Goal: Task Accomplishment & Management: Use online tool/utility

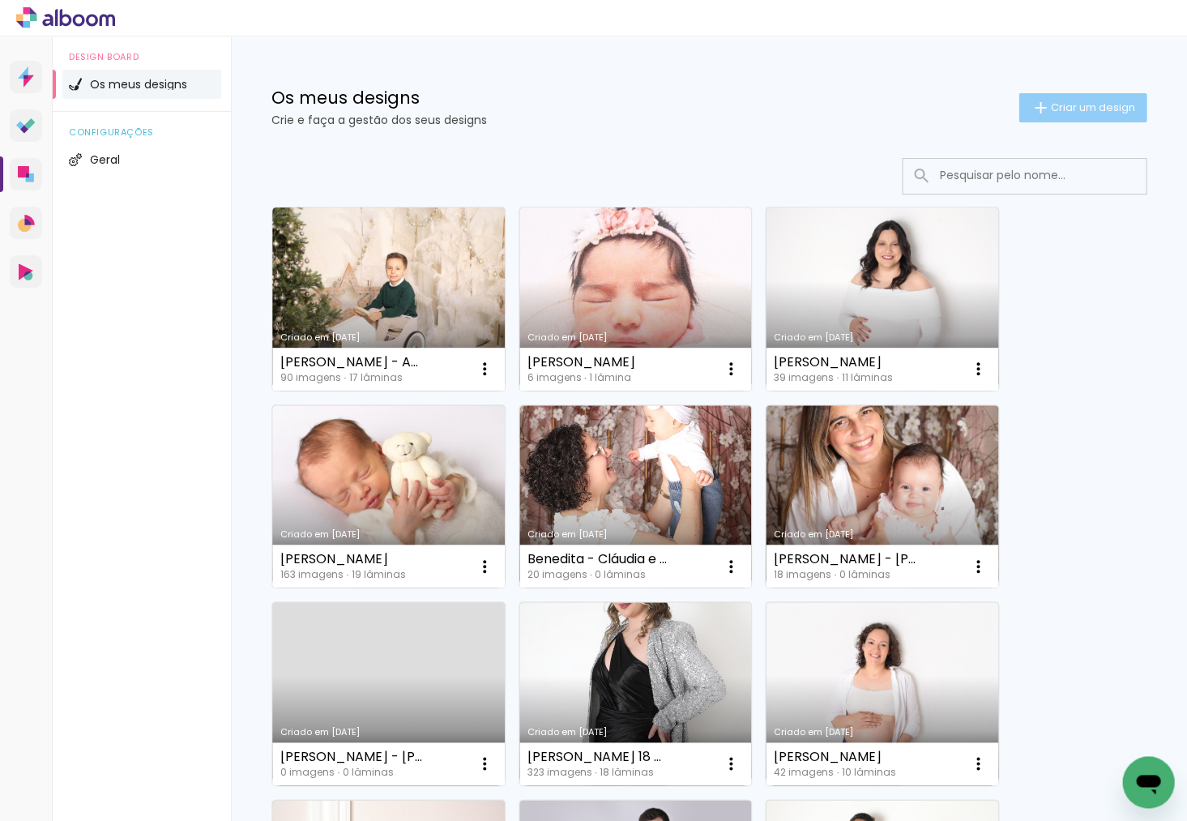
click at [1061, 113] on span "Criar um design" at bounding box center [1092, 107] width 84 height 11
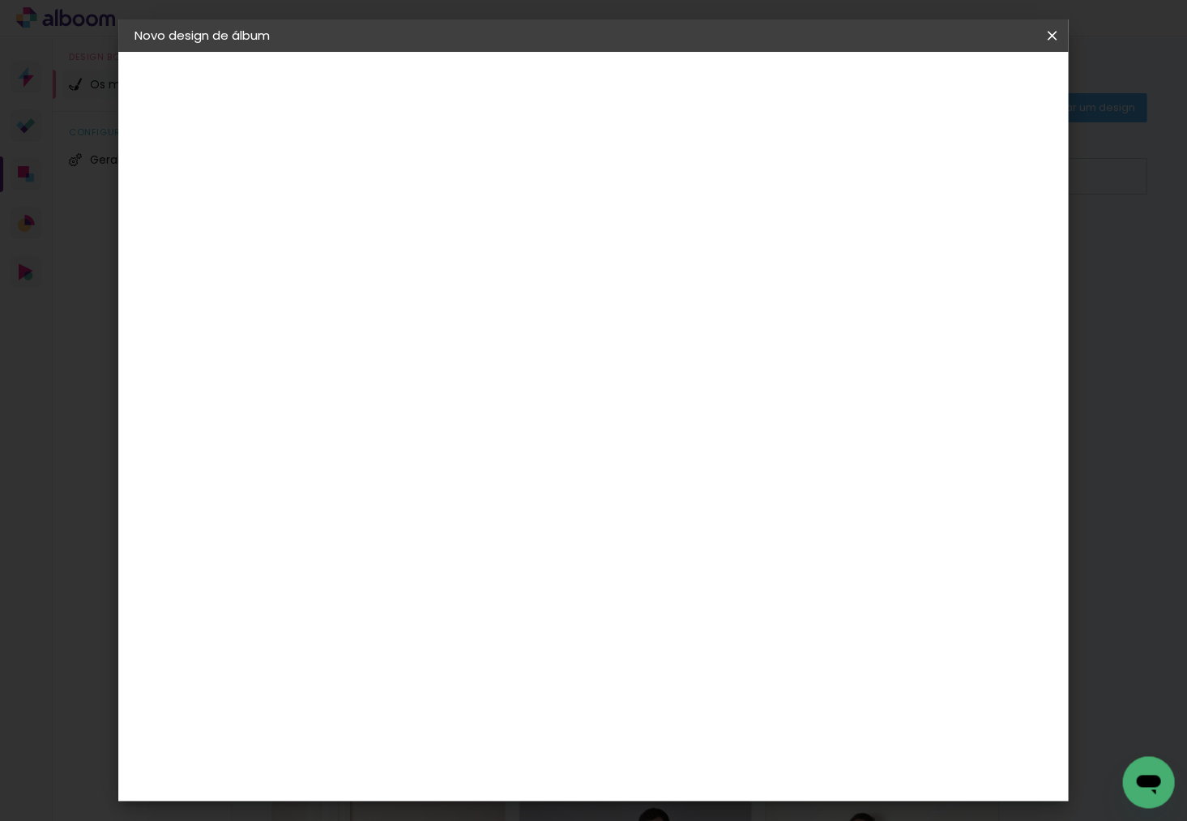
click at [400, 222] on input at bounding box center [400, 217] width 0 height 25
type input "[PERSON_NAME] e [PERSON_NAME] - Sessão de gravidez"
type paper-input "[PERSON_NAME] e [PERSON_NAME] - Sessão de gravidez"
click at [0, 0] on header "Informações Dê um título ao seu álbum. Avançar" at bounding box center [0, 0] width 0 height 0
click at [566, 94] on paper-button "Avançar" at bounding box center [525, 86] width 79 height 28
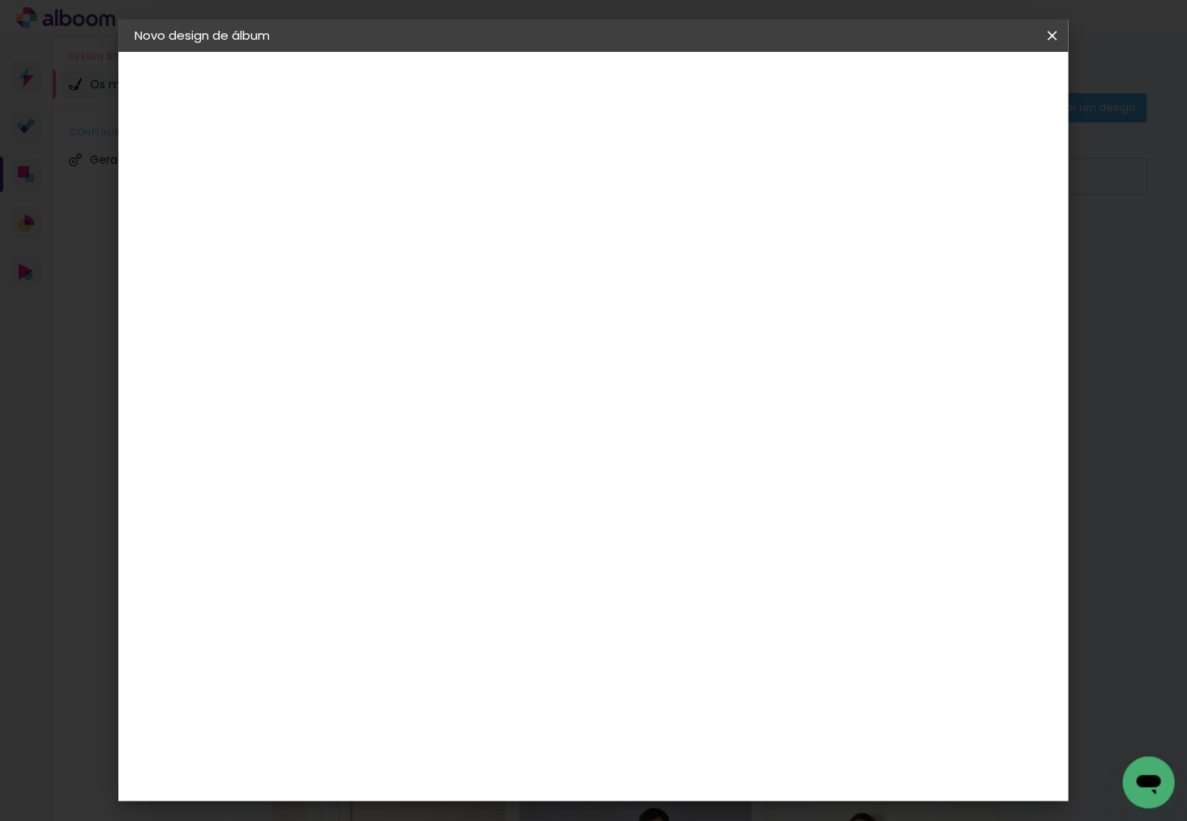
click at [0, 0] on slot "Tamanho Livre" at bounding box center [0, 0] width 0 height 0
click at [0, 0] on slot "Avançar" at bounding box center [0, 0] width 0 height 0
drag, startPoint x: 354, startPoint y: 434, endPoint x: 344, endPoint y: 434, distance: 9.8
click at [344, 434] on input "30" at bounding box center [348, 437] width 42 height 24
type input "20"
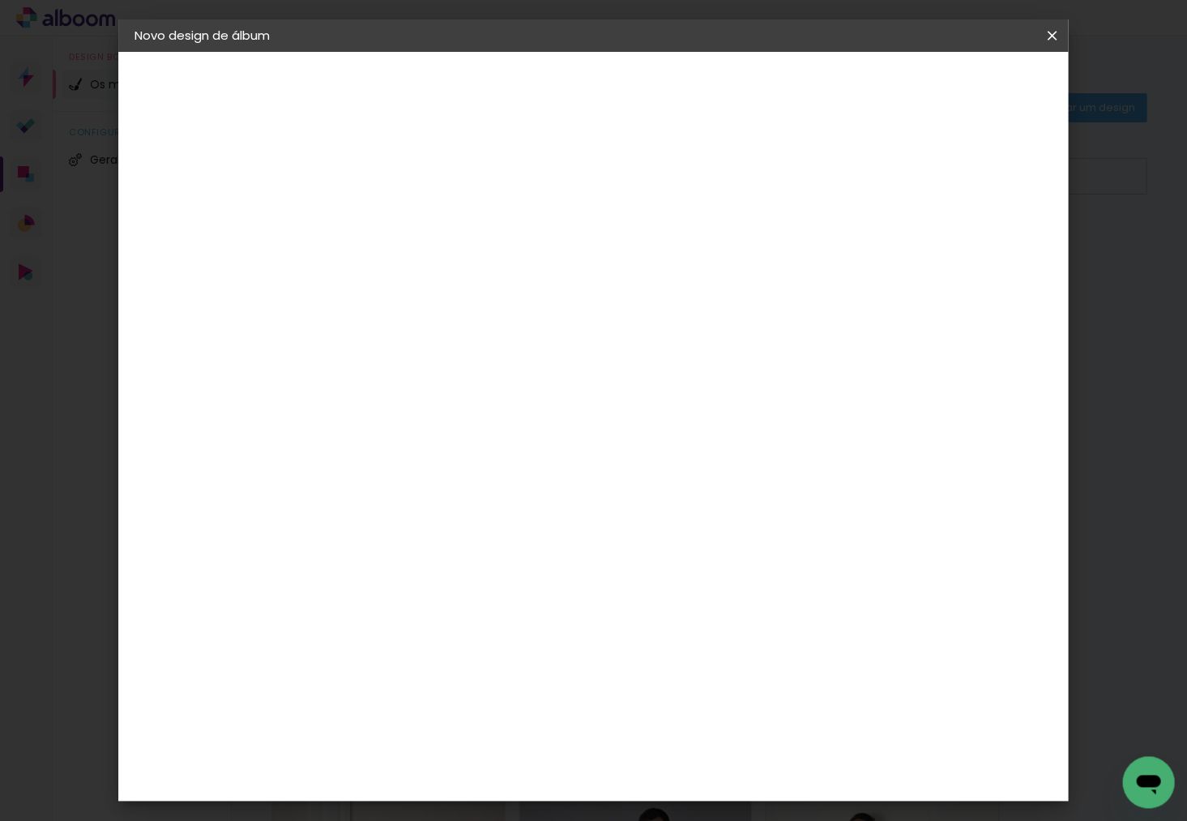
type paper-input "20"
drag, startPoint x: 699, startPoint y: 536, endPoint x: 681, endPoint y: 533, distance: 18.8
click at [681, 533] on input "60" at bounding box center [689, 539] width 42 height 24
type input "40"
type paper-input "40"
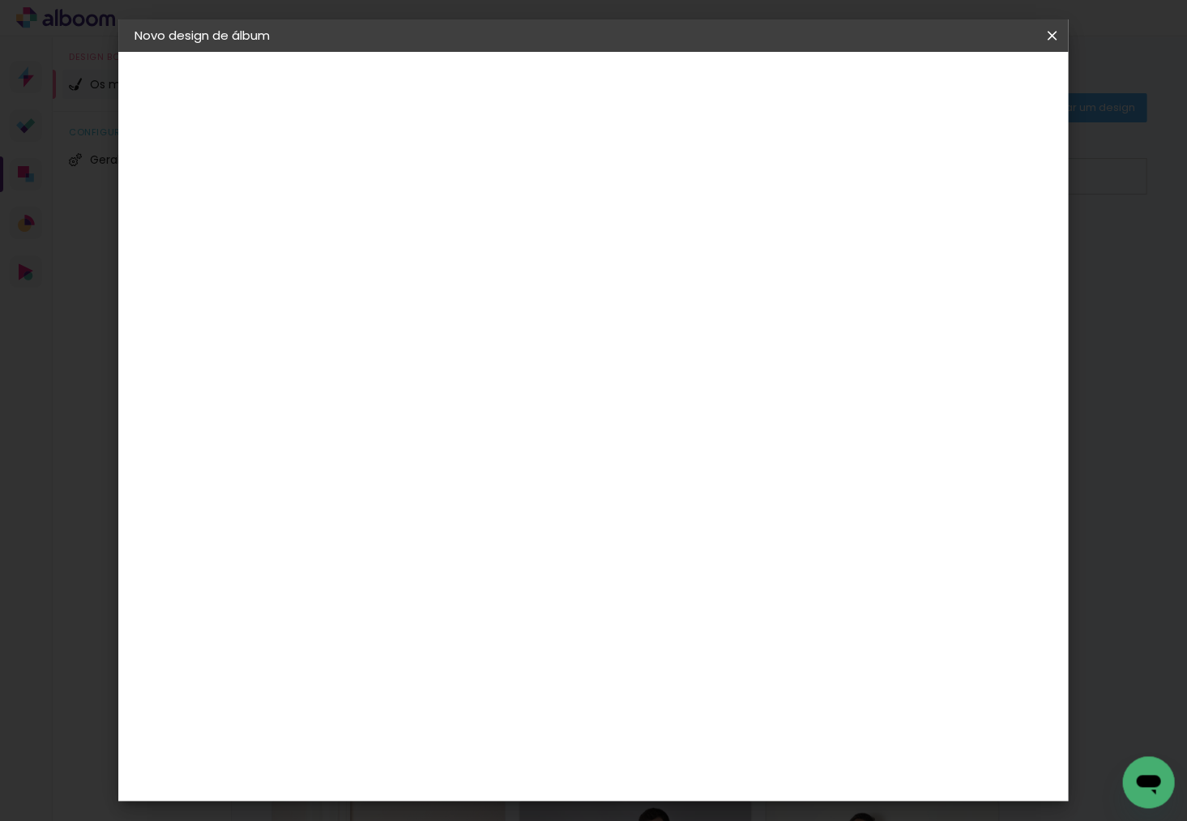
click at [962, 80] on span "Iniciar design" at bounding box center [925, 85] width 74 height 11
